Goal: Information Seeking & Learning: Compare options

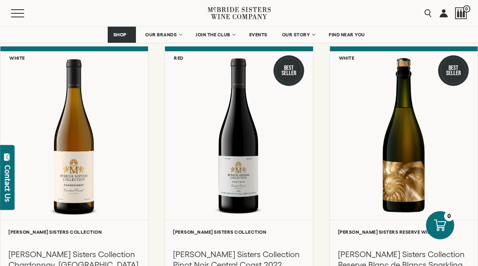
scroll to position [399, 0]
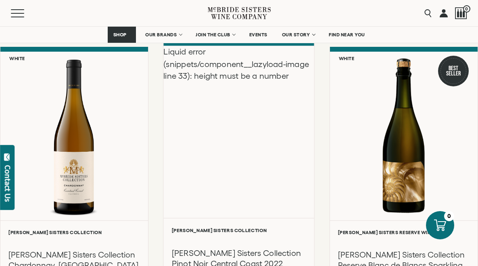
click at [206, 185] on div "Liquid error (snippets/component__lazyload-image line 33): height must be a num…" at bounding box center [239, 132] width 151 height 172
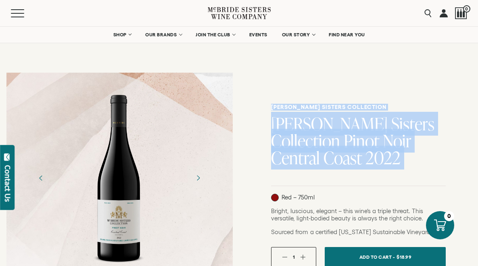
drag, startPoint x: 315, startPoint y: 198, endPoint x: 224, endPoint y: 107, distance: 128.8
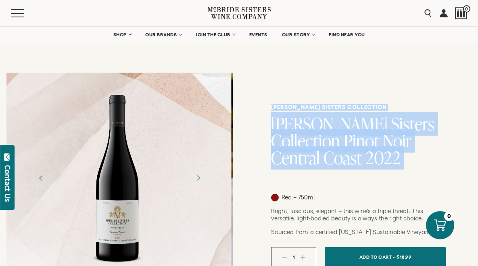
click at [146, 131] on div at bounding box center [118, 177] width 226 height 181
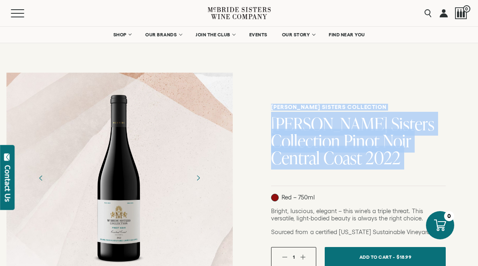
click at [160, 115] on div at bounding box center [119, 177] width 226 height 181
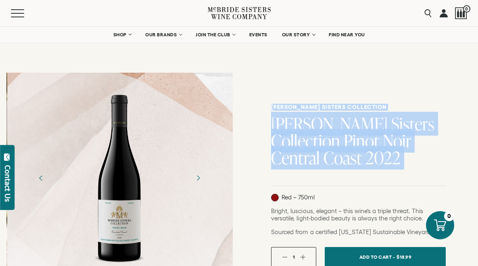
click at [100, 176] on div at bounding box center [120, 177] width 52 height 181
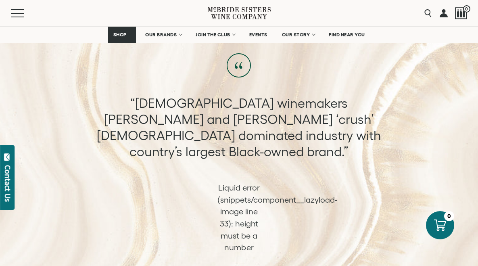
scroll to position [482, 0]
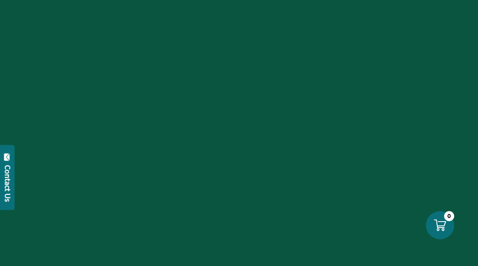
scroll to position [399, 0]
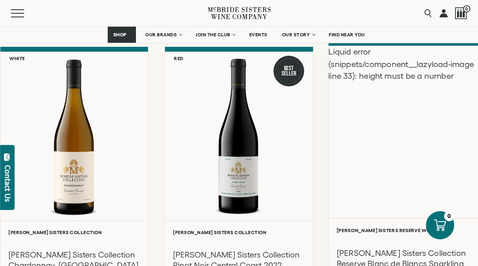
click at [384, 167] on div "Liquid error (snippets/component__lazyload-image line 33): height must be a num…" at bounding box center [403, 132] width 151 height 172
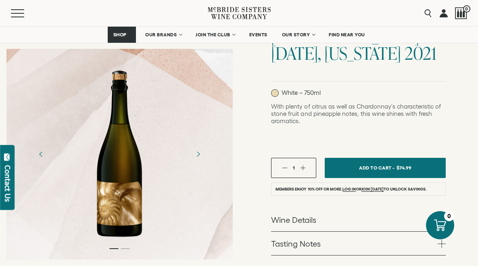
scroll to position [157, 0]
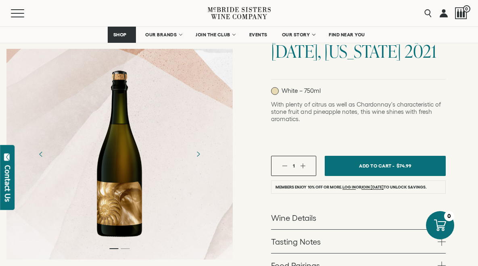
click at [307, 206] on link "Wine Details" at bounding box center [358, 217] width 174 height 23
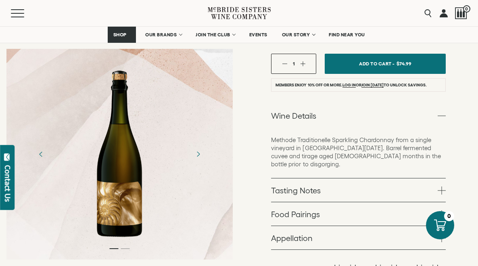
scroll to position [272, 0]
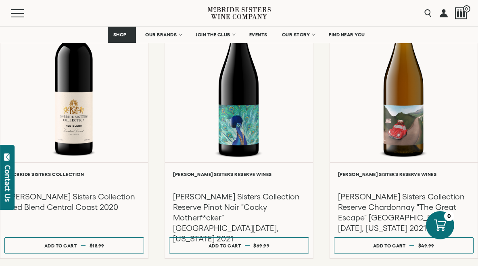
scroll to position [742, 0]
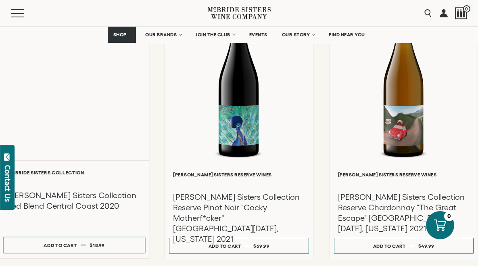
click at [66, 116] on div "Liquid error (snippets/component__lazyload-image line 33): height must be a num…" at bounding box center [74, 74] width 151 height 172
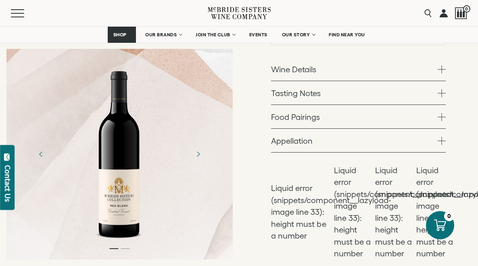
scroll to position [220, 0]
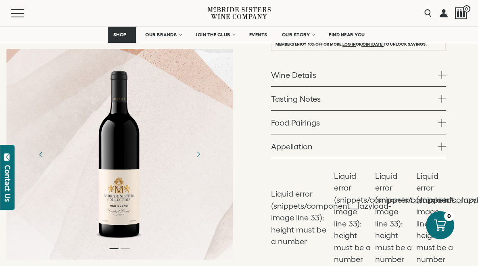
click at [307, 76] on link "Wine Details" at bounding box center [358, 74] width 174 height 23
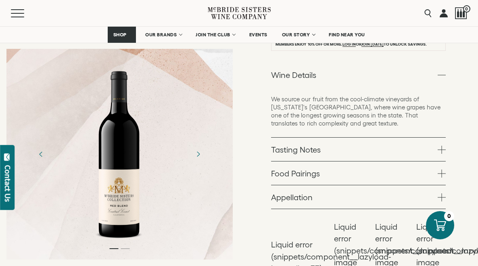
click at [437, 152] on span at bounding box center [441, 149] width 8 height 8
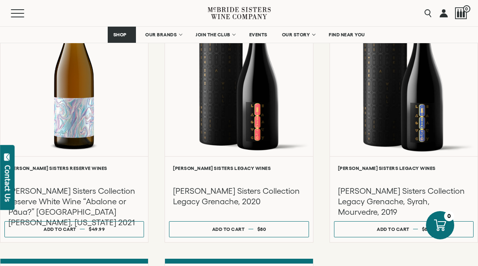
scroll to position [1036, 0]
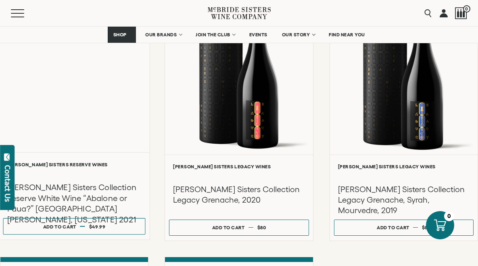
click at [65, 107] on div "Liquid error (snippets/component__lazyload-image line 33): height must be a num…" at bounding box center [74, 66] width 151 height 172
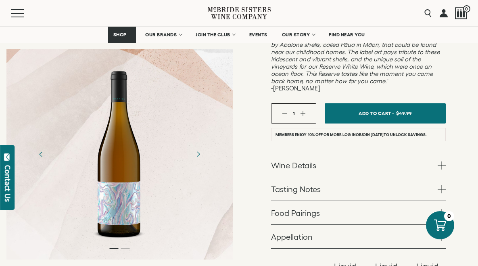
scroll to position [259, 0]
click at [299, 154] on link "Wine Details" at bounding box center [358, 165] width 174 height 23
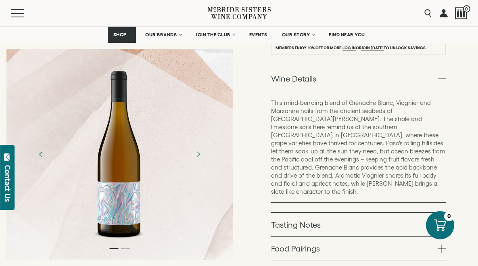
scroll to position [345, 0]
click at [432, 213] on link "Tasting Notes" at bounding box center [358, 224] width 174 height 23
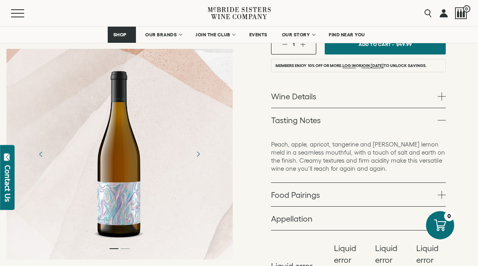
scroll to position [0, 0]
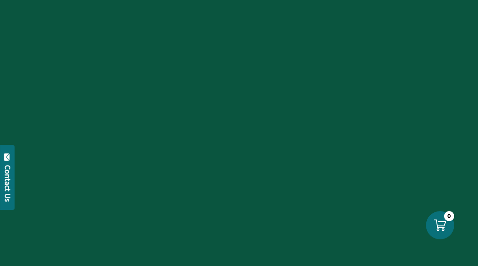
scroll to position [1036, 0]
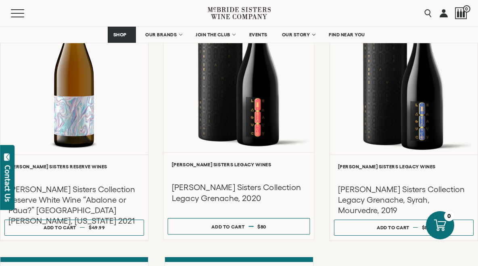
click at [239, 106] on div at bounding box center [239, 66] width 151 height 172
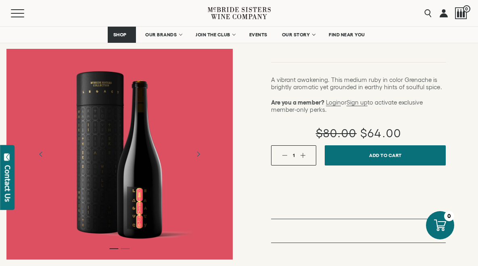
scroll to position [118, 0]
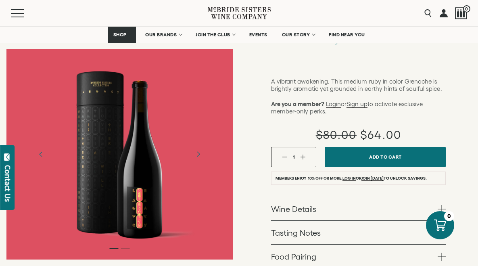
click at [297, 197] on link "Wine Details" at bounding box center [358, 208] width 174 height 23
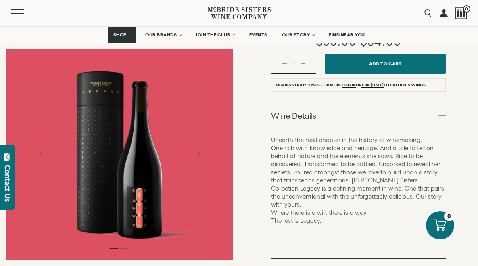
scroll to position [212, 0]
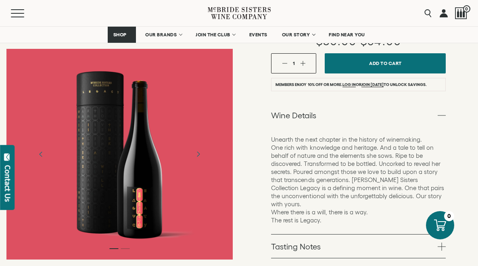
click at [308, 234] on link "Tasting Notes" at bounding box center [358, 245] width 174 height 23
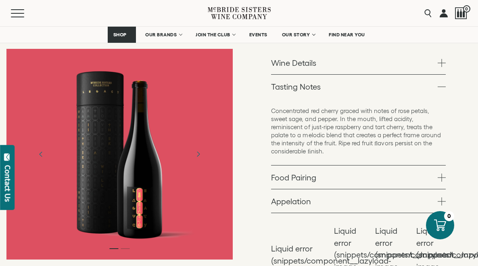
scroll to position [263, 0]
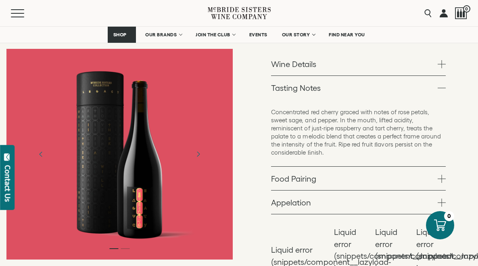
click at [436, 166] on link "Food Pairing" at bounding box center [358, 177] width 174 height 23
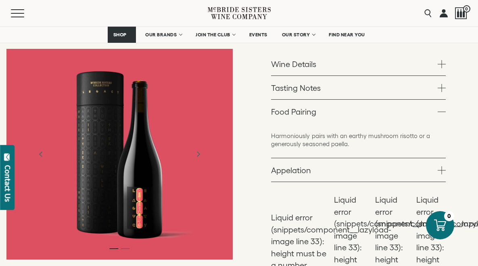
scroll to position [0, 0]
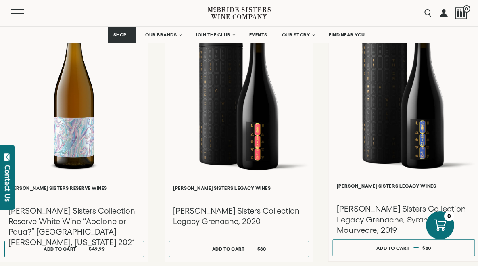
scroll to position [987, 0]
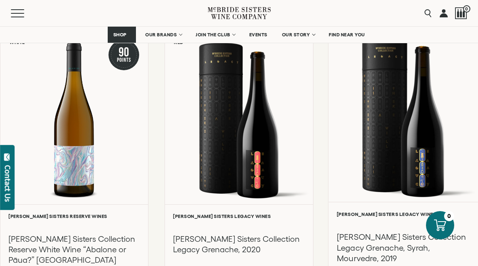
click at [401, 112] on div at bounding box center [403, 116] width 151 height 172
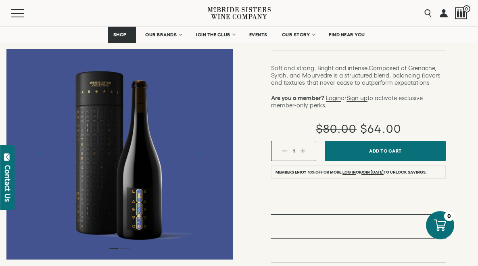
scroll to position [151, 0]
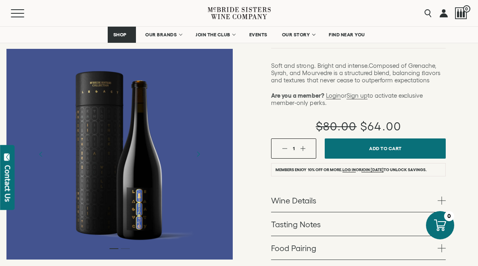
click at [311, 188] on link "Wine Details" at bounding box center [358, 199] width 174 height 23
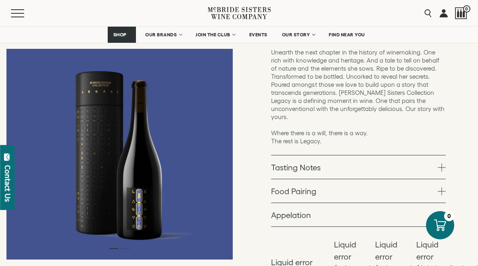
scroll to position [332, 0]
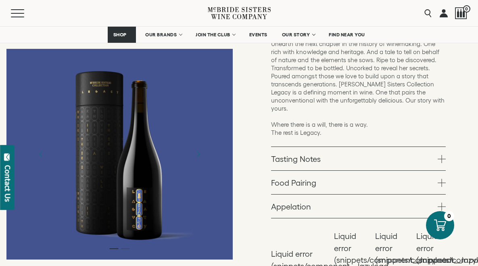
click at [328, 147] on link "Tasting Notes" at bounding box center [358, 158] width 174 height 23
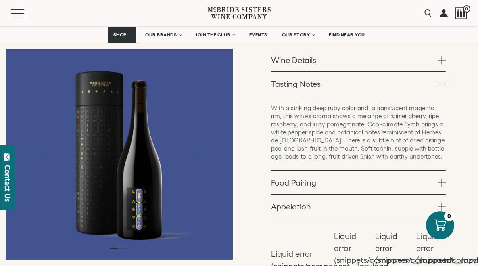
scroll to position [297, 0]
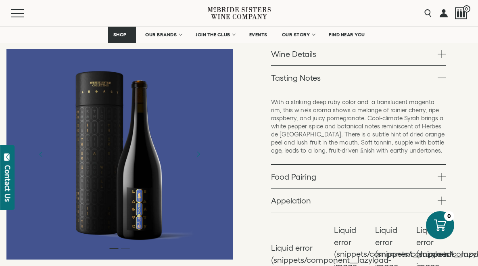
click at [430, 164] on link "Food Pairing" at bounding box center [358, 175] width 174 height 23
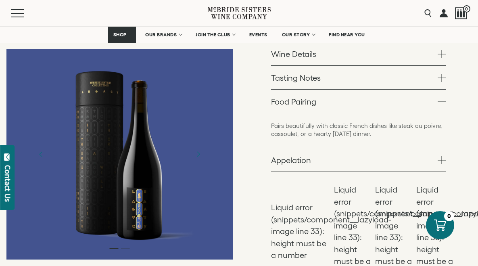
scroll to position [0, 0]
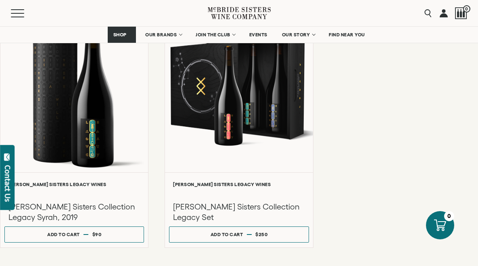
scroll to position [1292, 0]
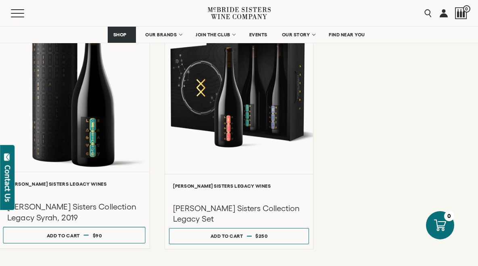
click at [65, 128] on div at bounding box center [74, 86] width 151 height 172
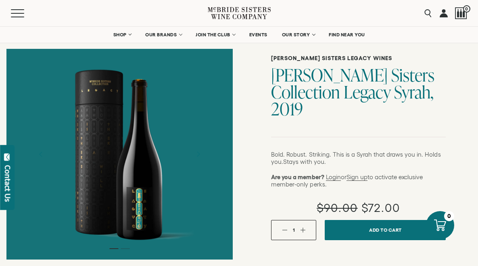
scroll to position [46, 0]
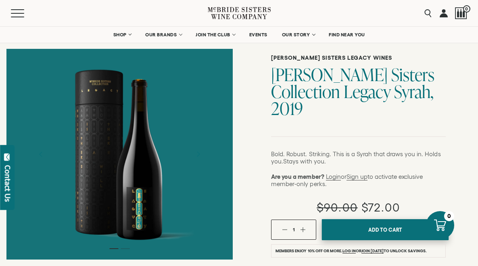
drag, startPoint x: 375, startPoint y: 211, endPoint x: 196, endPoint y: 212, distance: 178.9
click at [196, 212] on div "[PERSON_NAME] Sisters Legacy Wines [PERSON_NAME] Sisters Collection Legacy Syra…" at bounding box center [239, 263] width 478 height 486
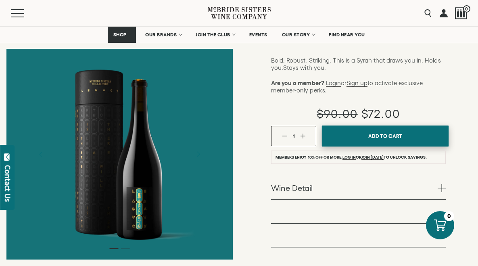
scroll to position [159, 0]
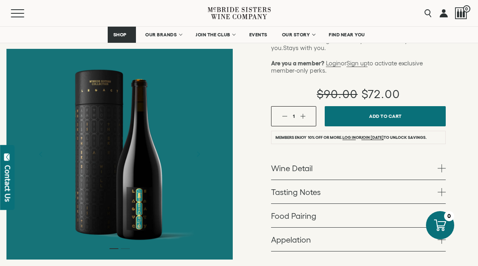
click at [304, 156] on link "Wine Detail" at bounding box center [358, 167] width 174 height 23
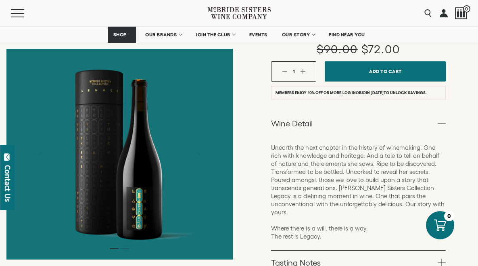
scroll to position [205, 0]
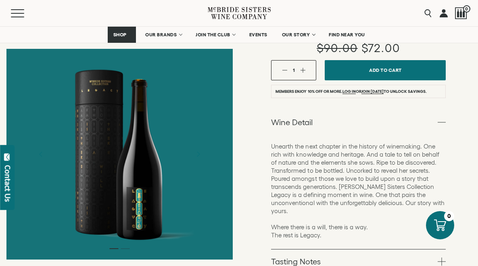
click at [355, 249] on link "Tasting Notes" at bounding box center [358, 260] width 174 height 23
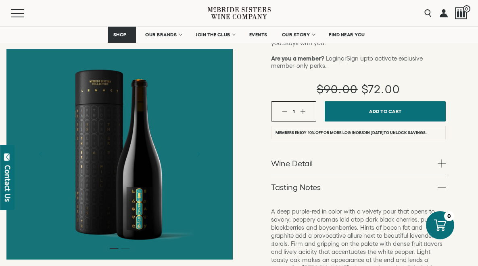
scroll to position [0, 0]
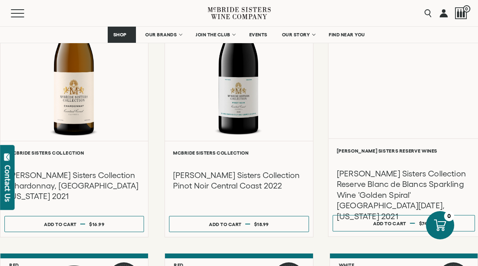
scroll to position [467, 0]
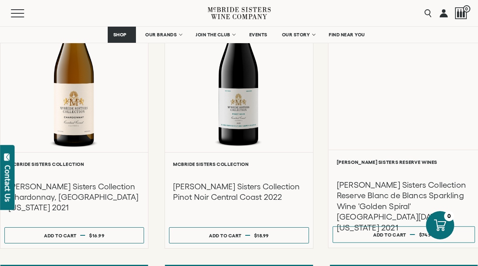
click at [393, 77] on div "Liquid error (snippets/component__lazyload-image line 33): height must be a num…" at bounding box center [403, 64] width 151 height 172
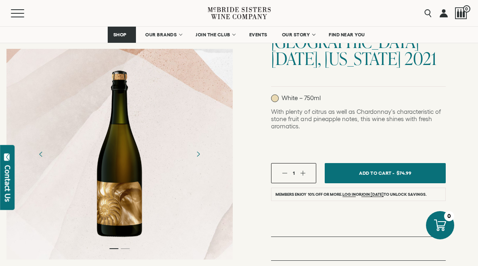
scroll to position [149, 0]
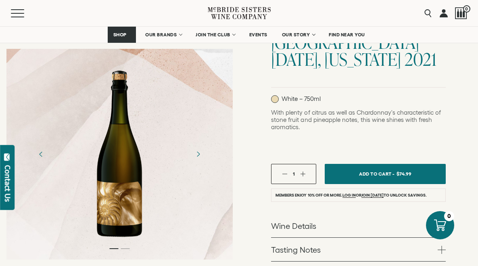
click at [309, 214] on link "Wine Details" at bounding box center [358, 225] width 174 height 23
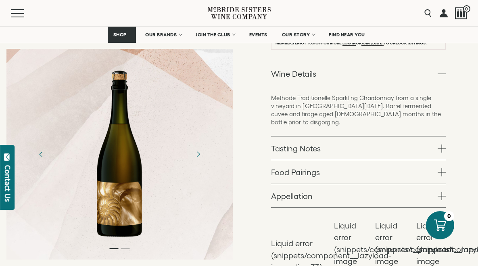
scroll to position [311, 0]
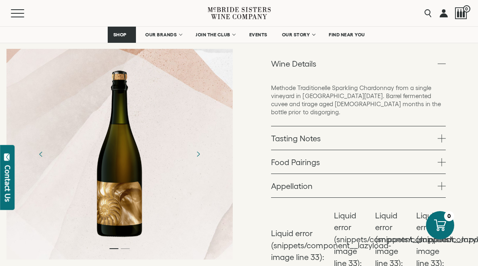
click at [415, 126] on link "Tasting Notes" at bounding box center [358, 137] width 174 height 23
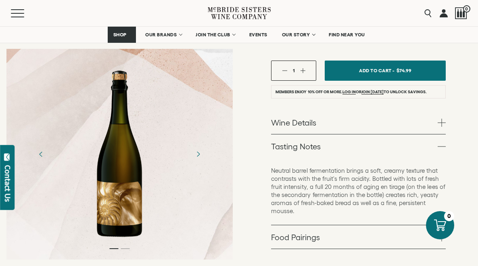
scroll to position [255, 0]
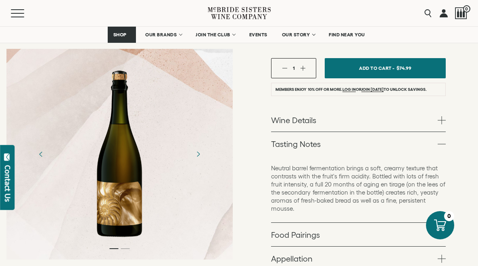
click at [314, 222] on link "Food Pairings" at bounding box center [358, 233] width 174 height 23
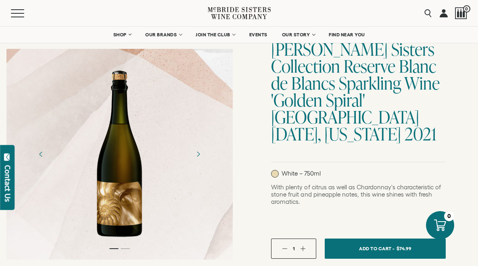
scroll to position [0, 0]
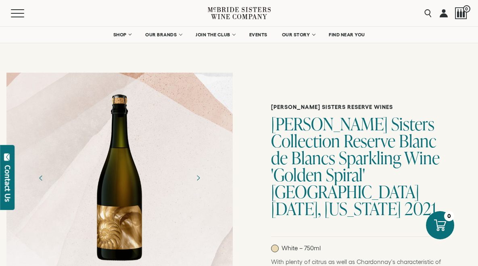
click at [132, 189] on div at bounding box center [119, 177] width 52 height 181
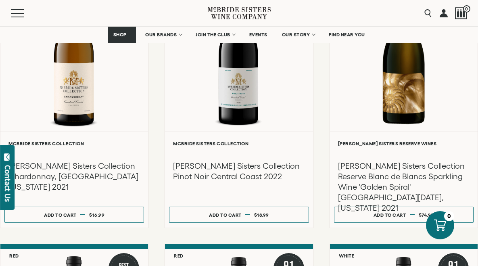
scroll to position [488, 0]
